Goal: Task Accomplishment & Management: Manage account settings

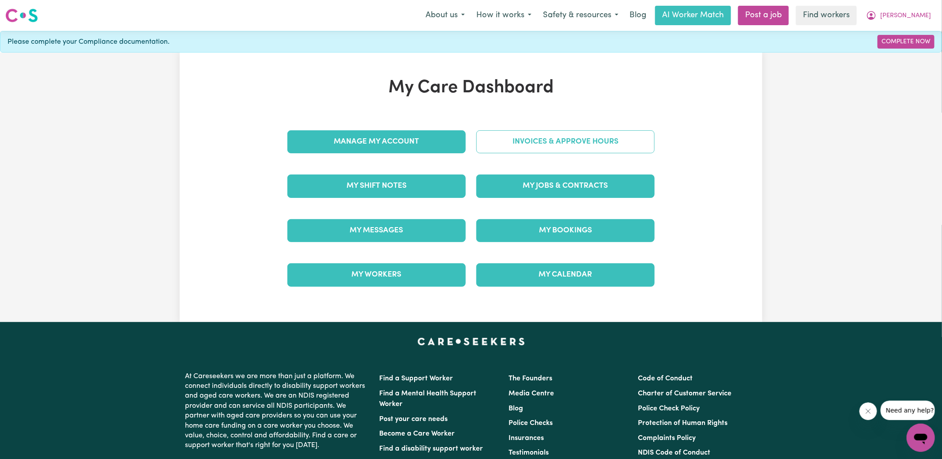
click at [492, 143] on link "Invoices & Approve Hours" at bounding box center [565, 141] width 178 height 23
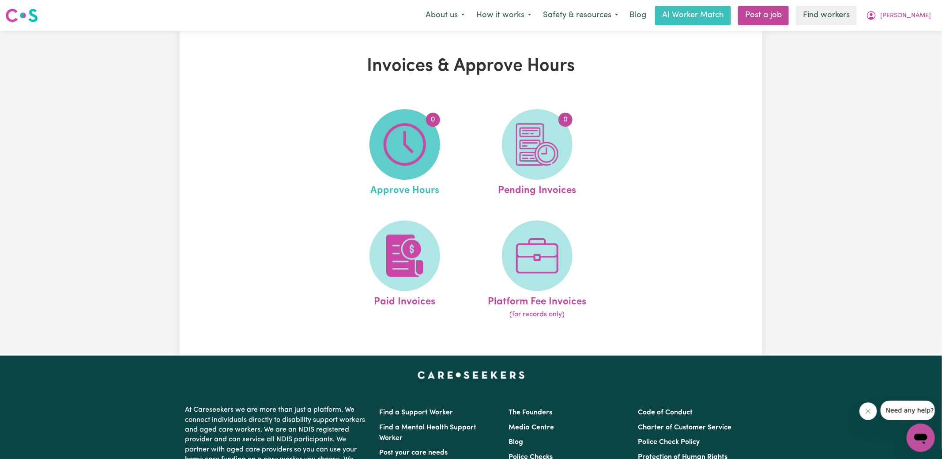
click at [434, 149] on span "0" at bounding box center [405, 144] width 71 height 71
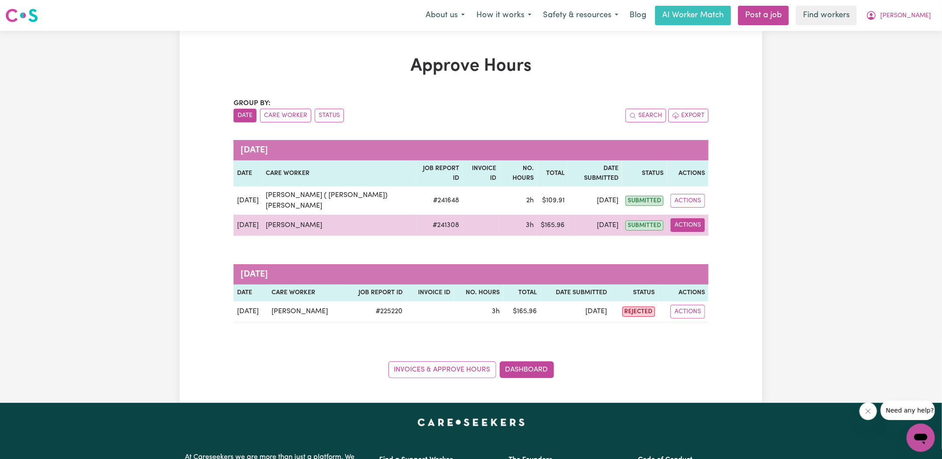
click at [685, 218] on button "Actions" at bounding box center [688, 225] width 34 height 14
click at [705, 236] on link "View Job Report" at bounding box center [711, 245] width 75 height 18
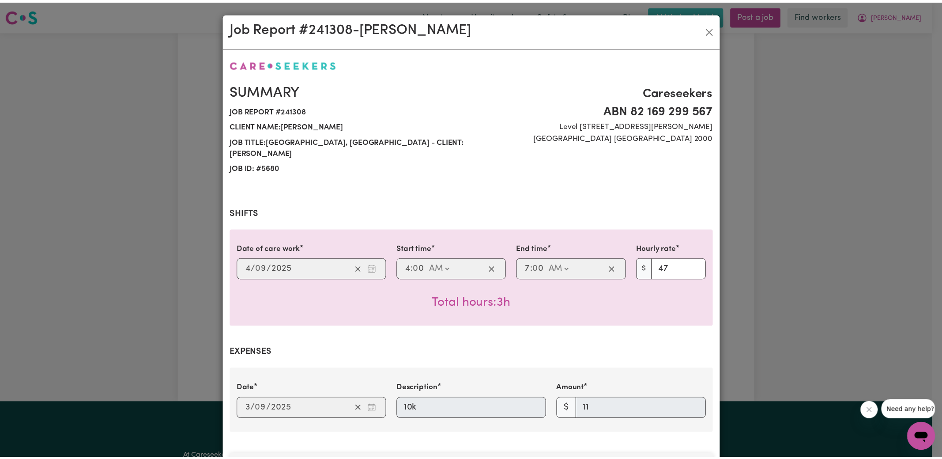
scroll to position [275, 0]
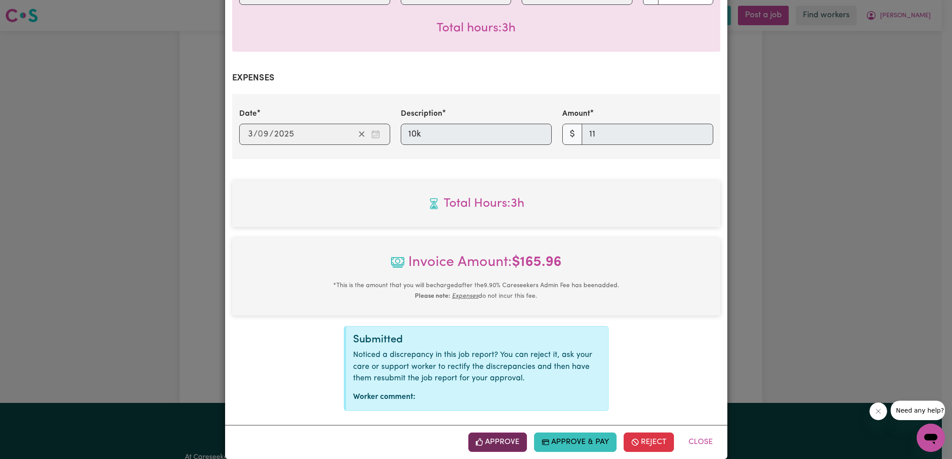
click at [495, 432] on button "Approve" at bounding box center [497, 441] width 59 height 19
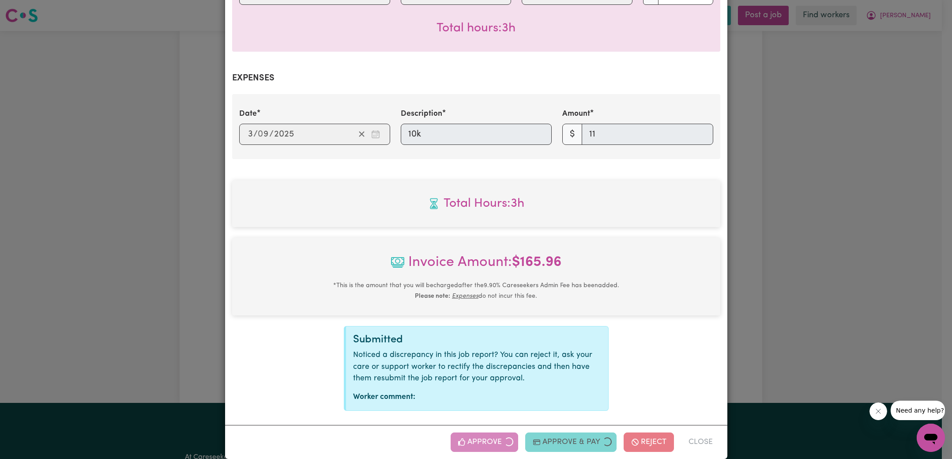
click at [726, 269] on div "Job Report # 241308 - [PERSON_NAME] Summary Job report # 241308 Client name: [P…" at bounding box center [476, 229] width 952 height 459
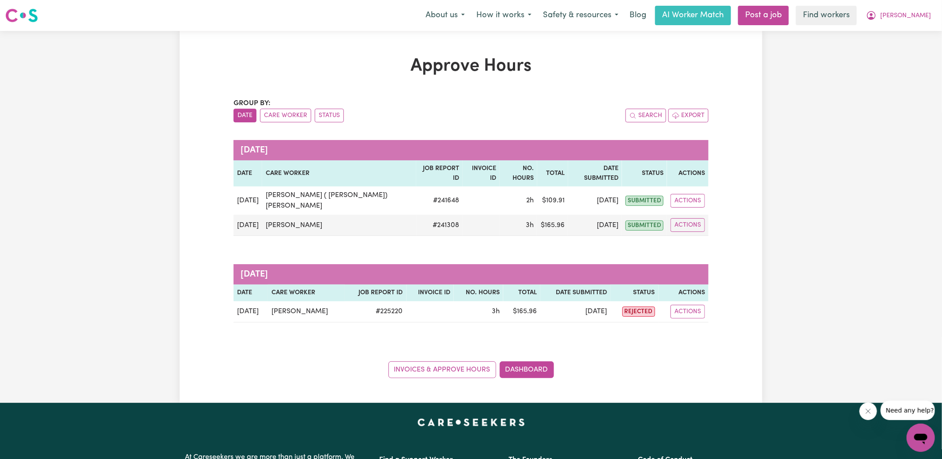
click at [545, 351] on div "Invoices & Approve Hours Dashboard" at bounding box center [471, 364] width 475 height 27
click at [542, 361] on link "Dashboard" at bounding box center [527, 369] width 54 height 17
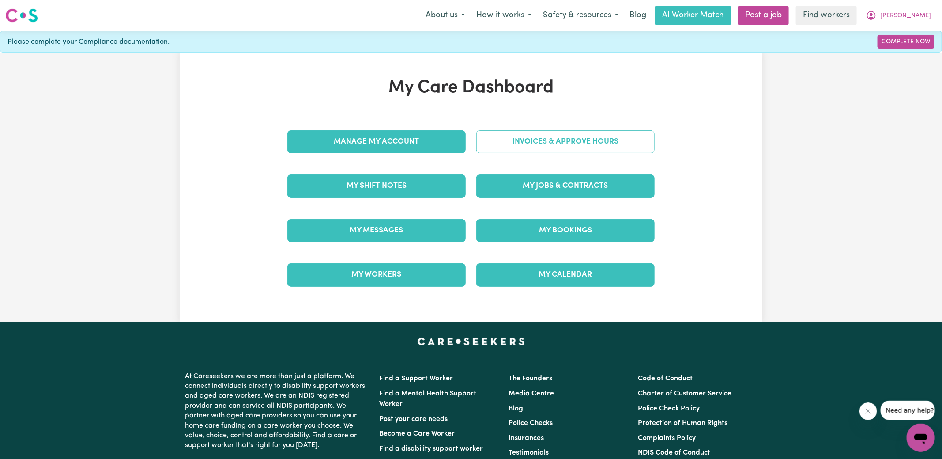
click at [563, 140] on link "Invoices & Approve Hours" at bounding box center [565, 141] width 178 height 23
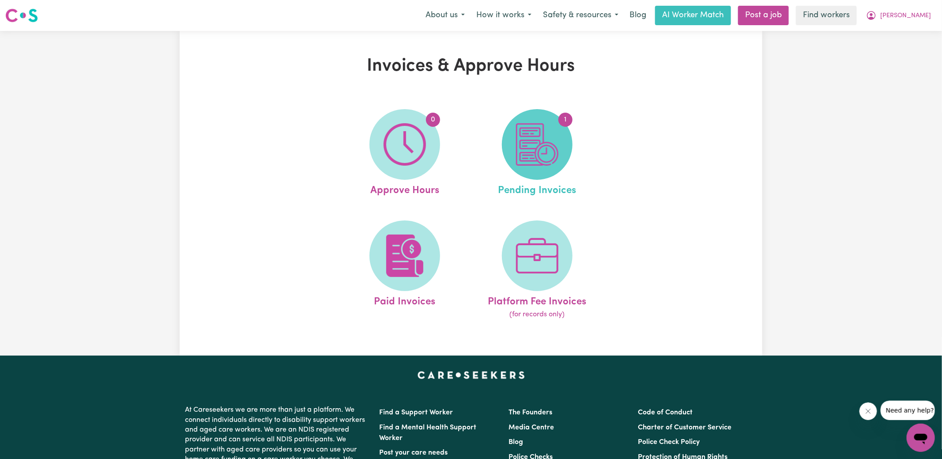
click at [564, 151] on span "1" at bounding box center [537, 144] width 71 height 71
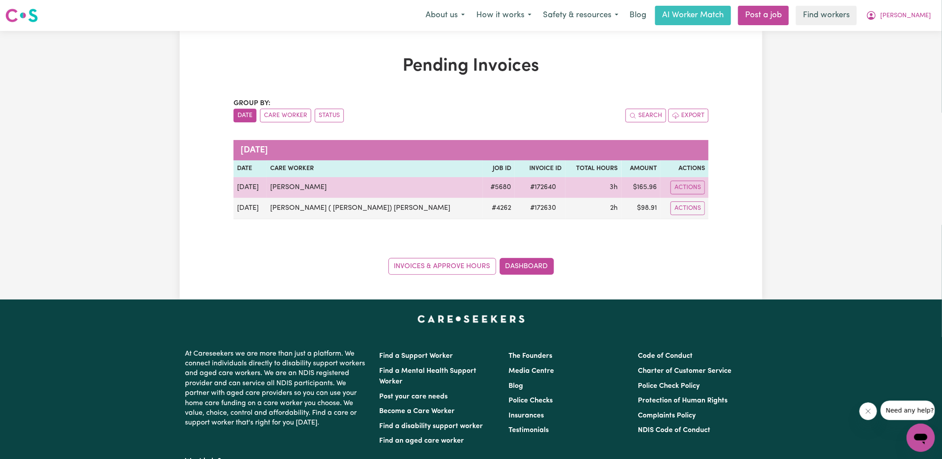
click at [525, 183] on span "# 172640" at bounding box center [543, 187] width 37 height 11
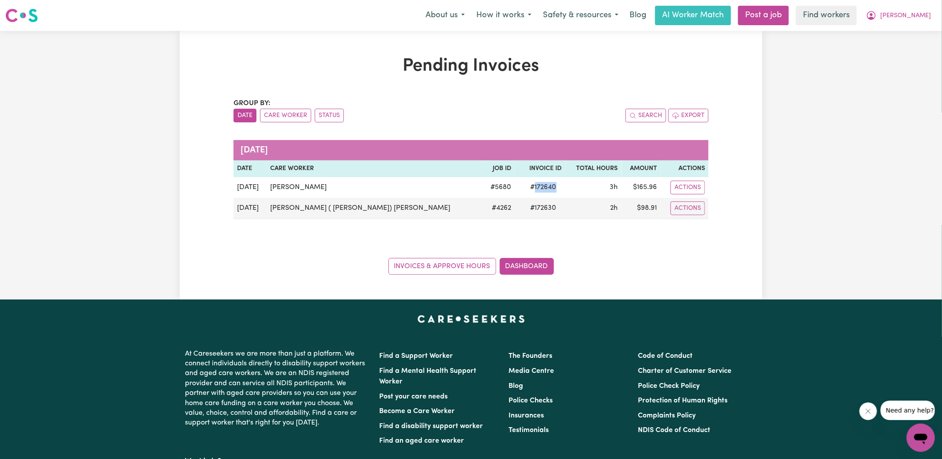
copy span "172640"
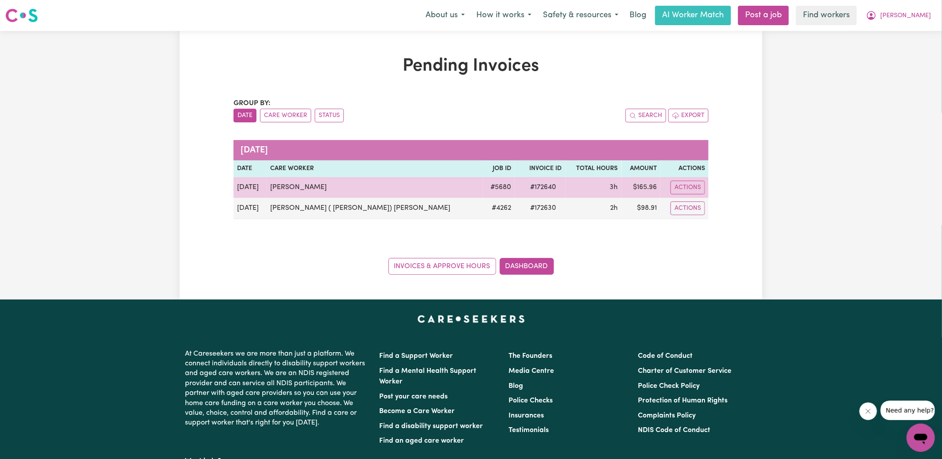
click at [631, 186] on td "$ 165.96" at bounding box center [641, 187] width 39 height 21
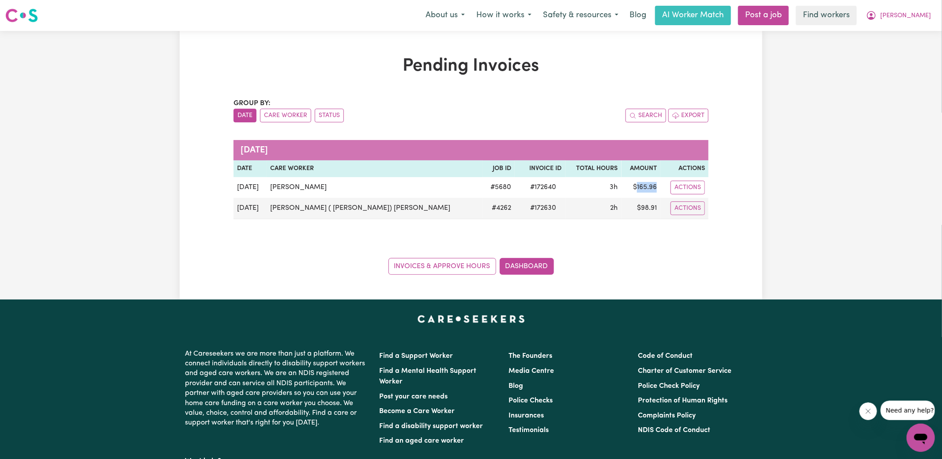
copy td "165.96"
click at [877, 16] on icon "My Account" at bounding box center [871, 15] width 11 height 11
click at [892, 57] on link "Logout" at bounding box center [902, 50] width 70 height 17
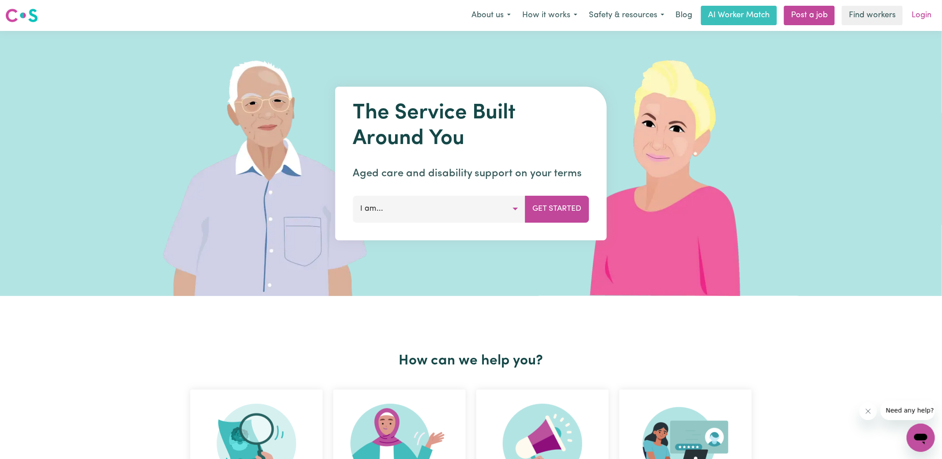
click at [918, 17] on link "Login" at bounding box center [921, 15] width 30 height 19
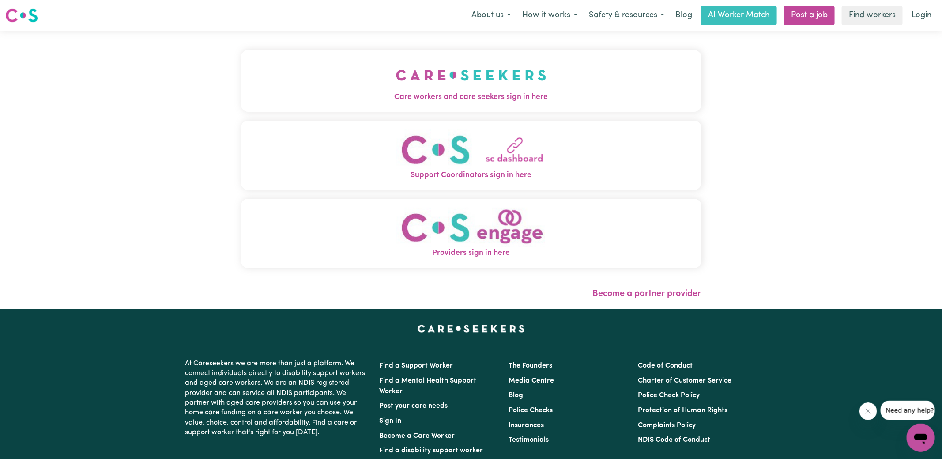
click at [466, 93] on span "Care workers and care seekers sign in here" at bounding box center [471, 96] width 460 height 11
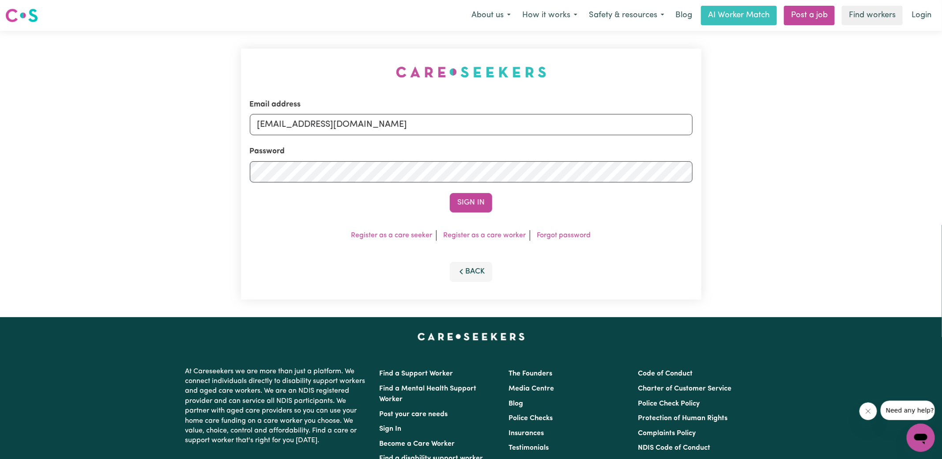
click at [243, 66] on div "Email address [EMAIL_ADDRESS][DOMAIN_NAME] Password Sign In Register as a care …" at bounding box center [471, 174] width 471 height 286
drag, startPoint x: 303, startPoint y: 123, endPoint x: 842, endPoint y: 199, distance: 544.3
click at [842, 199] on div "Email address [EMAIL_ADDRESS][DOMAIN_NAME] Password Sign In Register as a care …" at bounding box center [471, 174] width 942 height 286
type input "[EMAIL_ADDRESS][DOMAIN_NAME]"
click at [450, 193] on button "Sign In" at bounding box center [471, 202] width 42 height 19
